Goal: Transaction & Acquisition: Download file/media

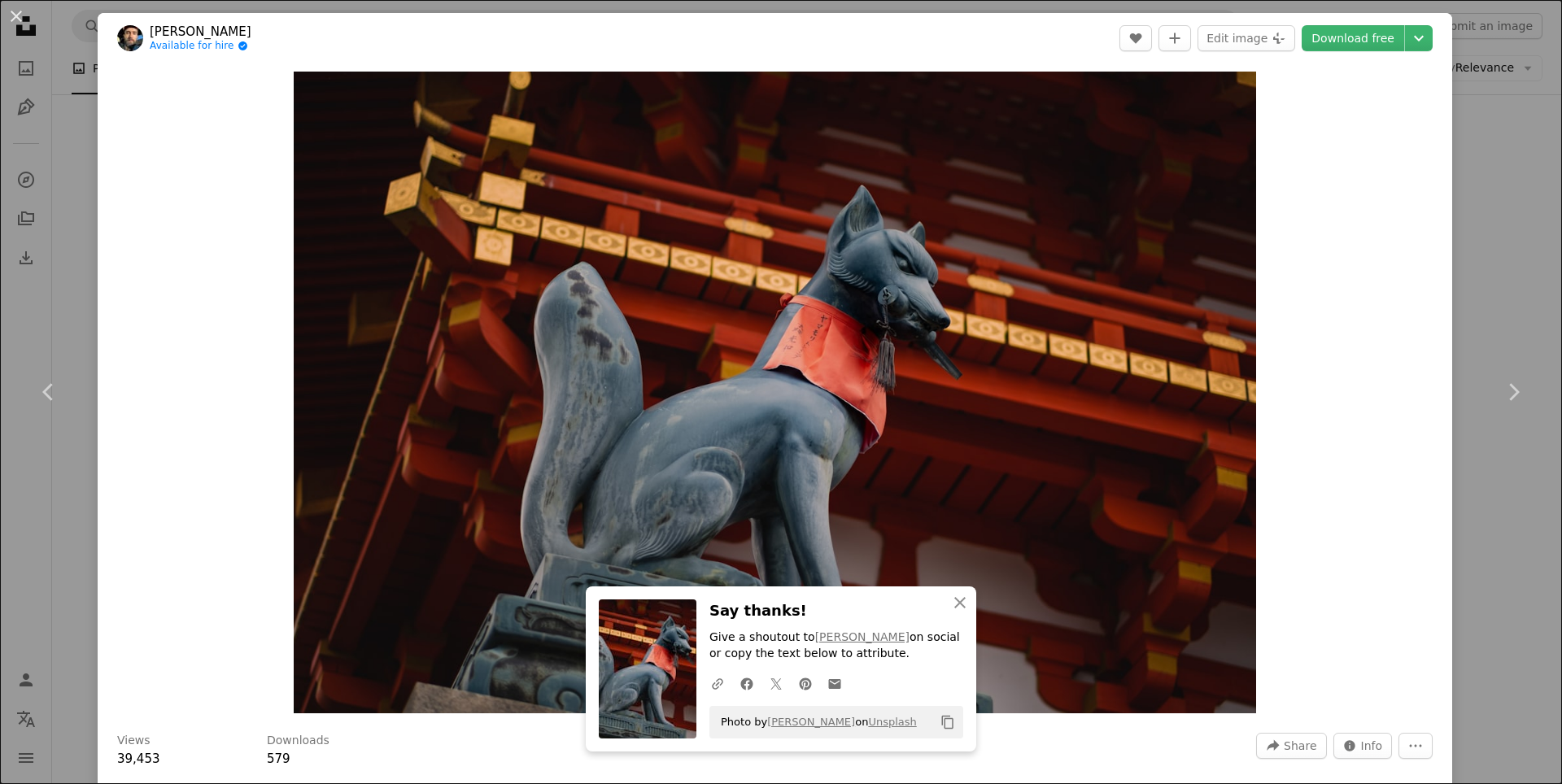
scroll to position [1952, 0]
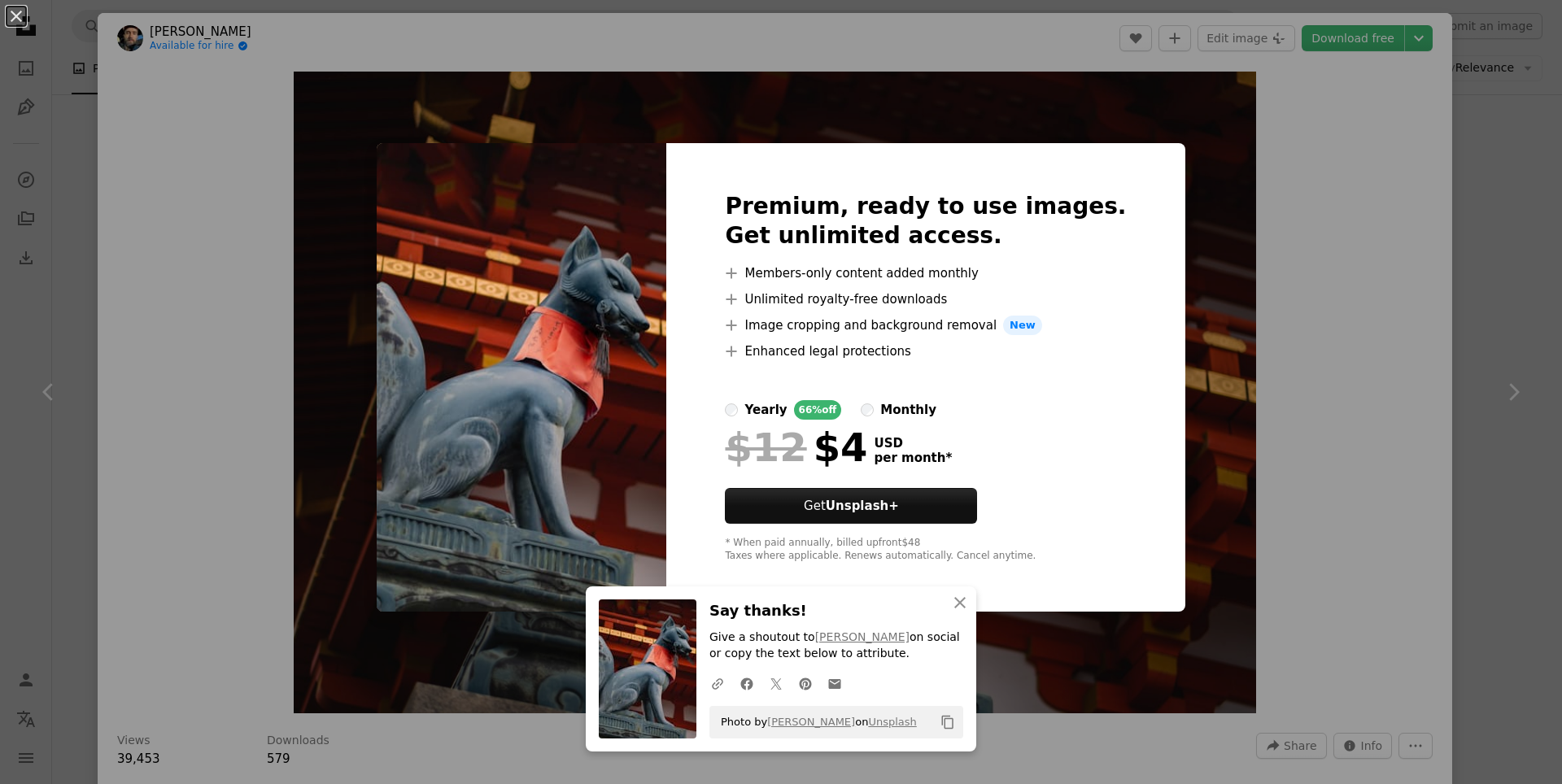
click at [1264, 123] on div "An X shape Premium, ready to use images. Get unlimited access. A plus sign Memb…" at bounding box center [781, 392] width 1562 height 784
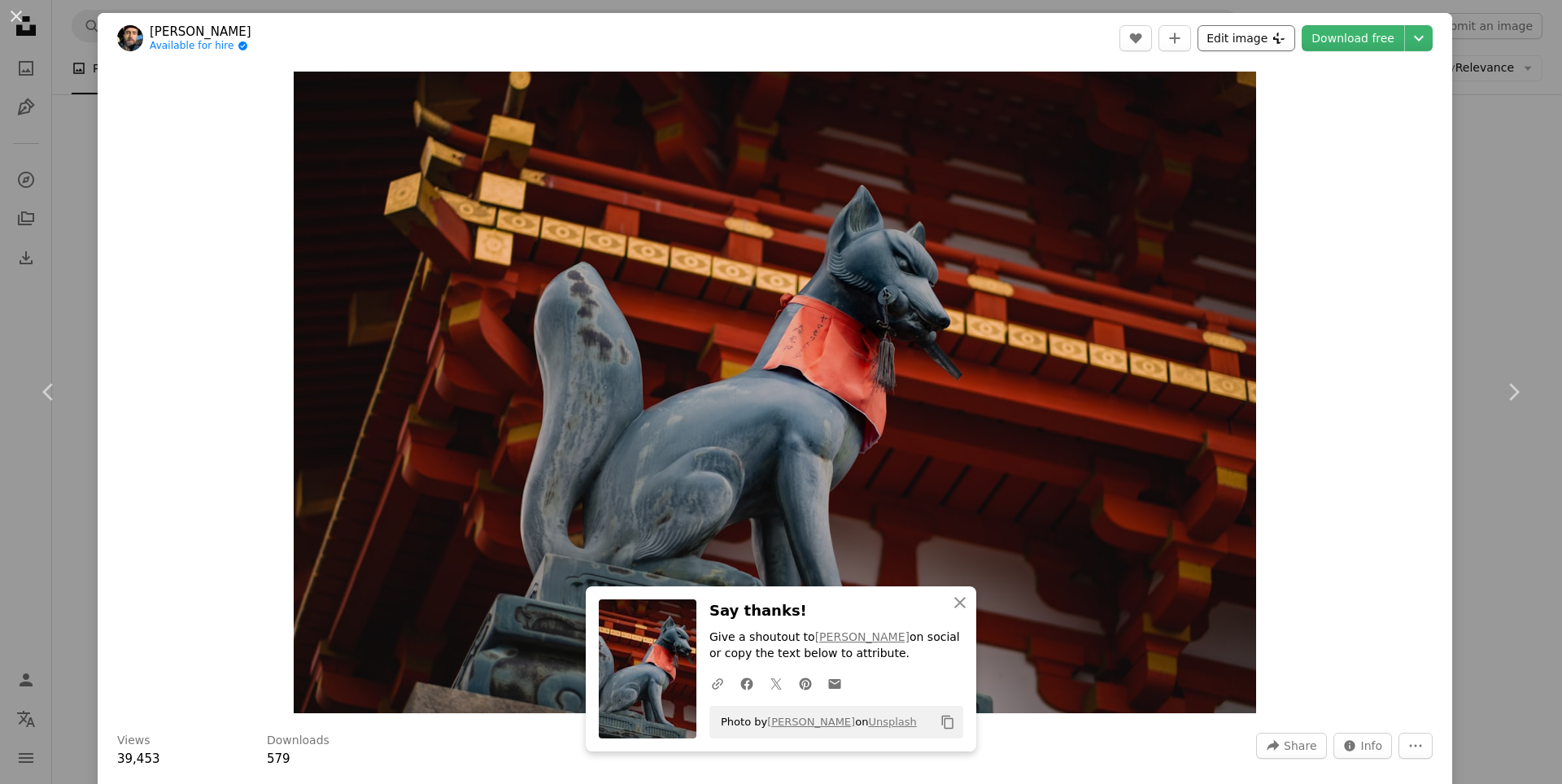
click at [1260, 39] on button "Edit image Plus sign for Unsplash+" at bounding box center [1246, 39] width 98 height 26
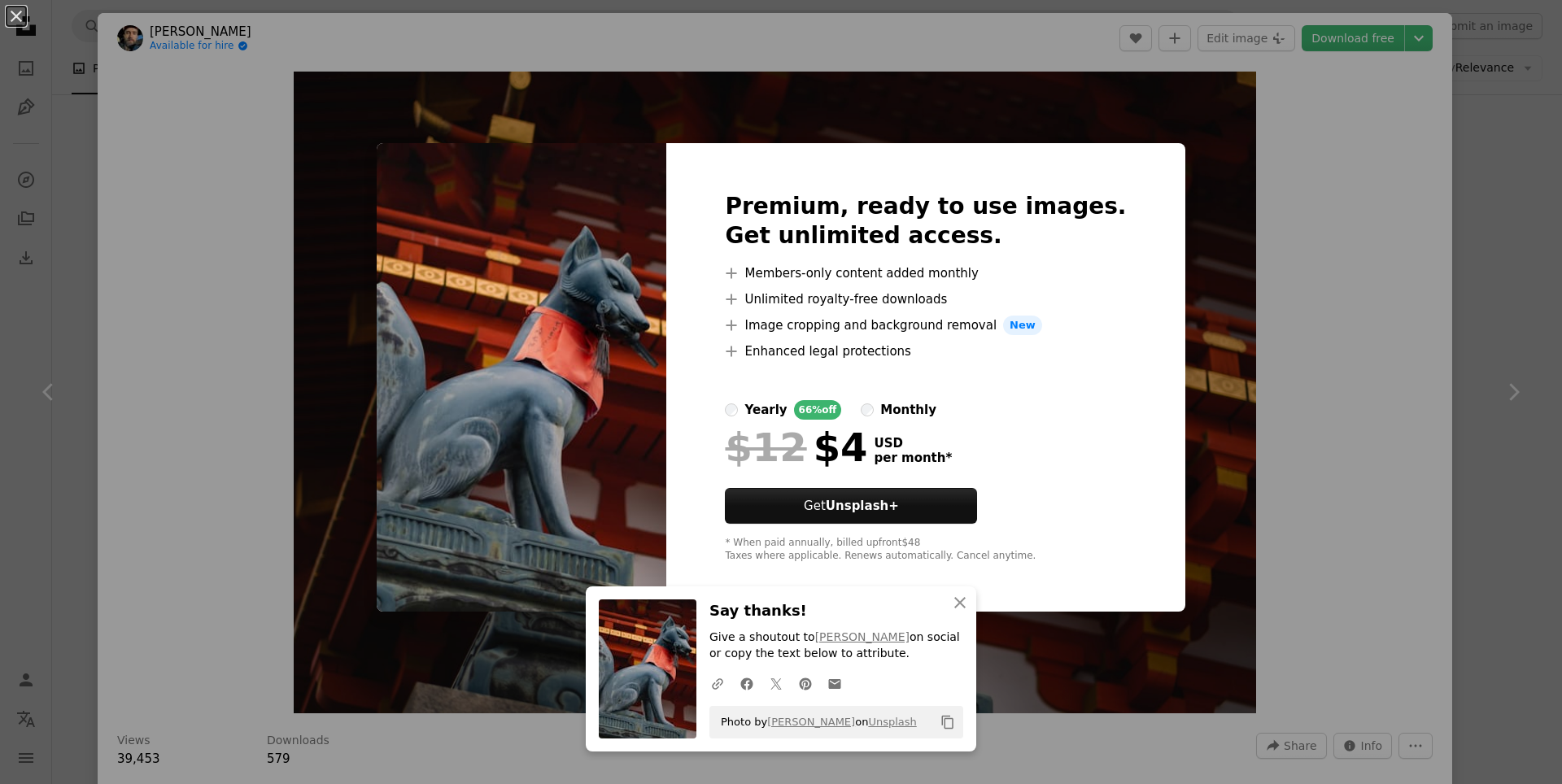
click at [1253, 179] on div "An X shape Premium, ready to use images. Get unlimited access. A plus sign Memb…" at bounding box center [781, 392] width 1562 height 784
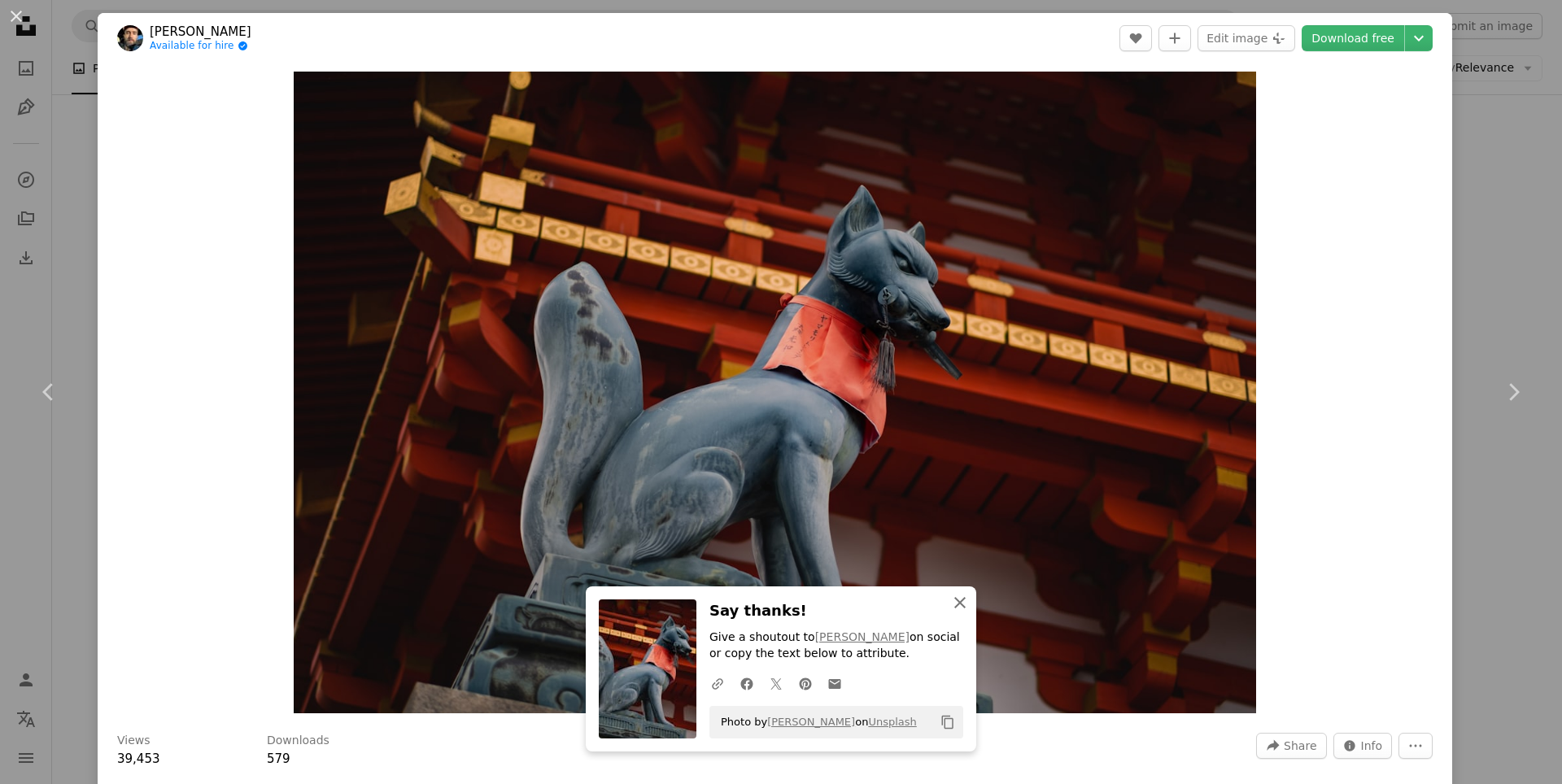
click at [955, 607] on icon "An X shape" at bounding box center [960, 603] width 20 height 20
